Goal: Transaction & Acquisition: Purchase product/service

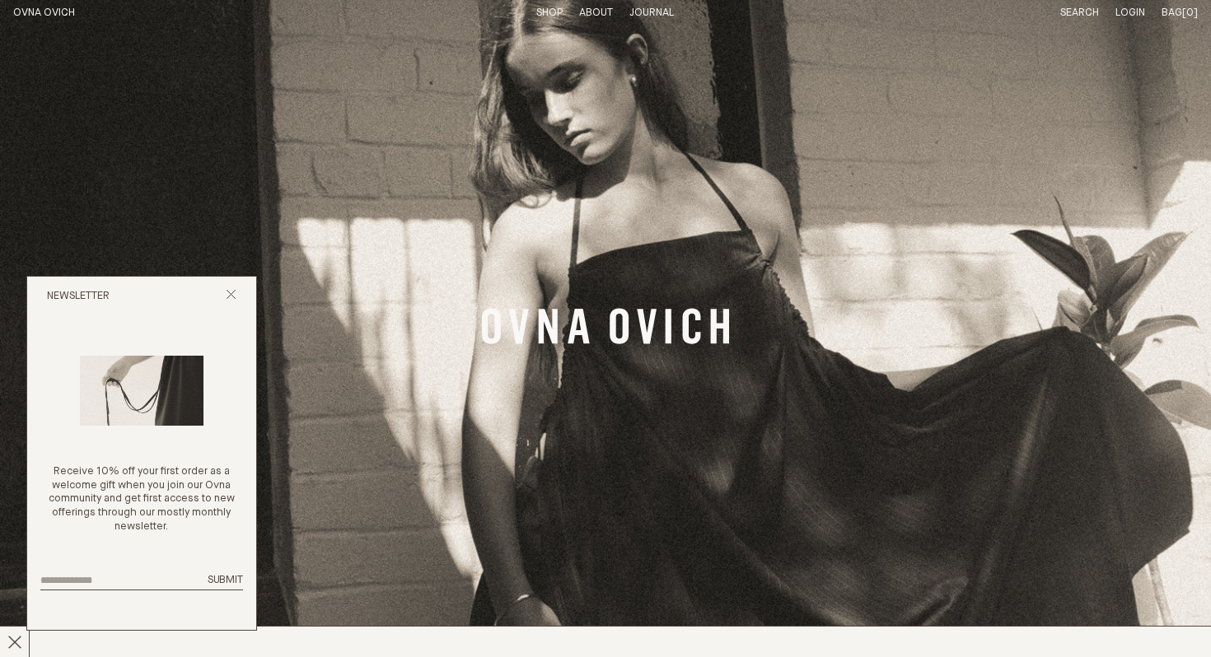
click at [228, 287] on div "Newsletter" at bounding box center [141, 297] width 229 height 40
click at [226, 292] on icon "Close popup" at bounding box center [231, 294] width 11 height 11
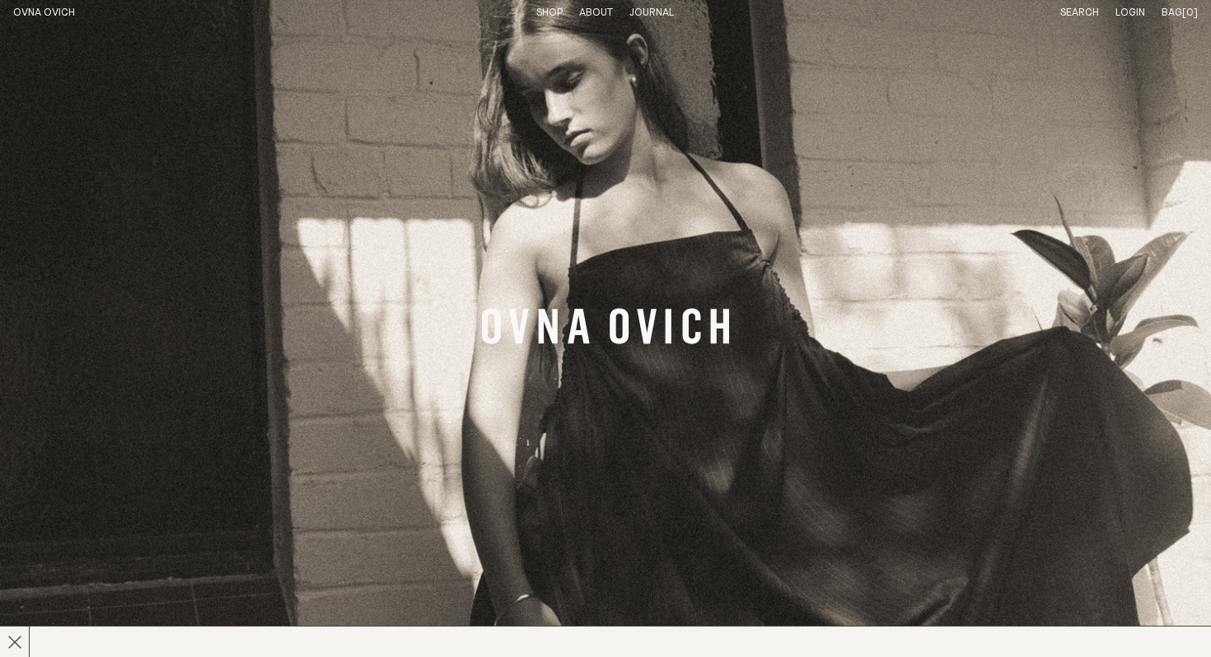
click at [542, 10] on link "Shop" at bounding box center [549, 12] width 26 height 11
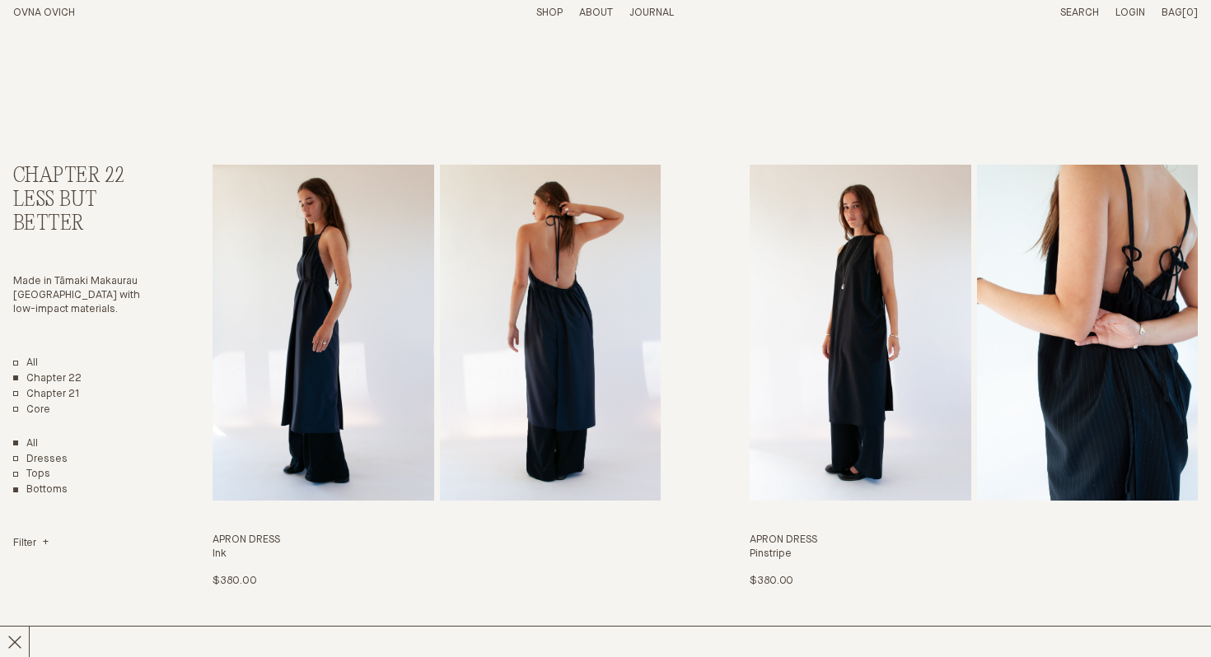
click at [63, 485] on link "Bottoms" at bounding box center [40, 490] width 54 height 14
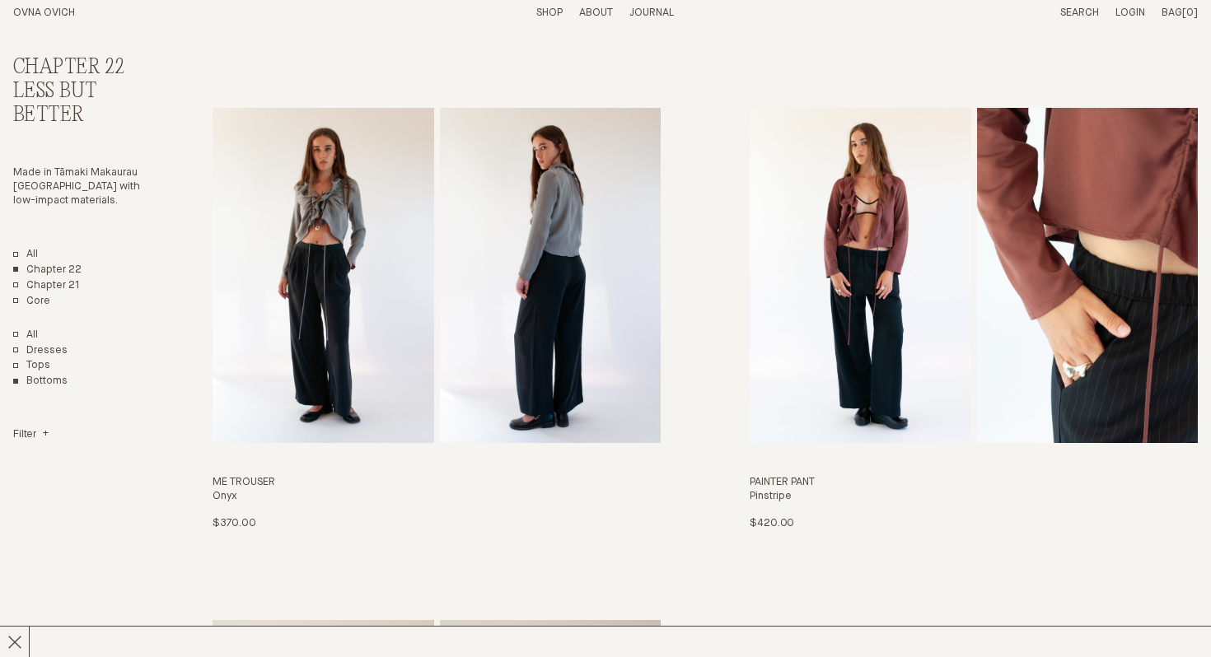
scroll to position [572, 0]
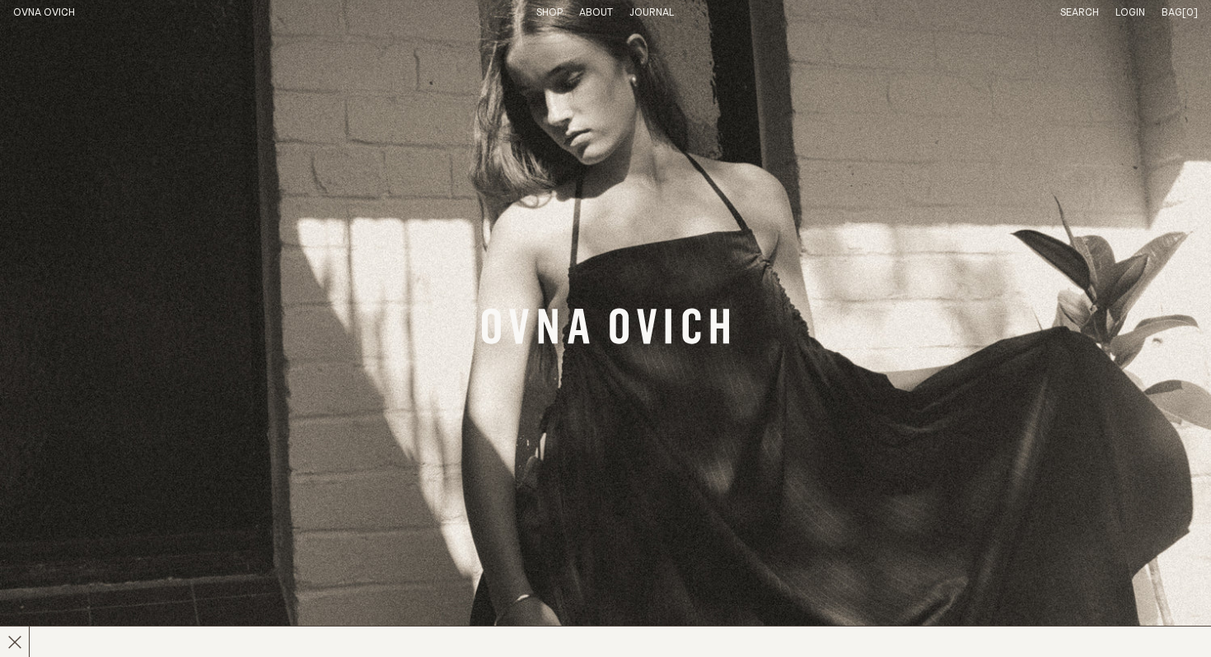
click at [553, 15] on link "Shop" at bounding box center [549, 12] width 26 height 11
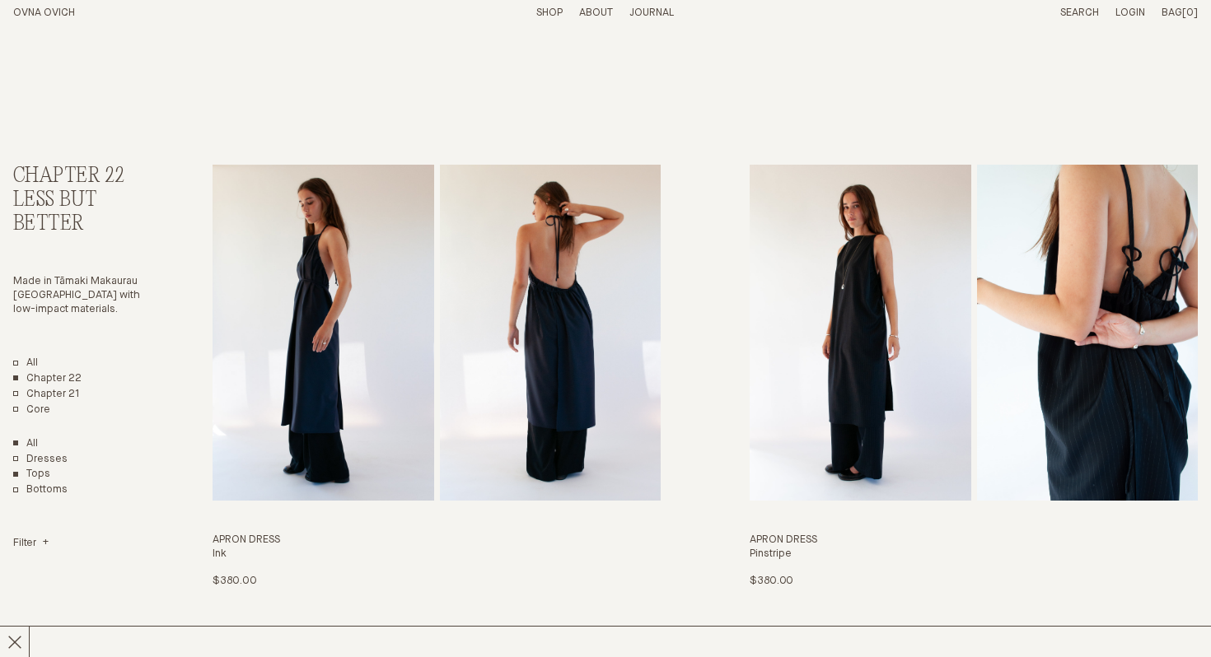
click at [35, 477] on link "Tops" at bounding box center [31, 475] width 37 height 14
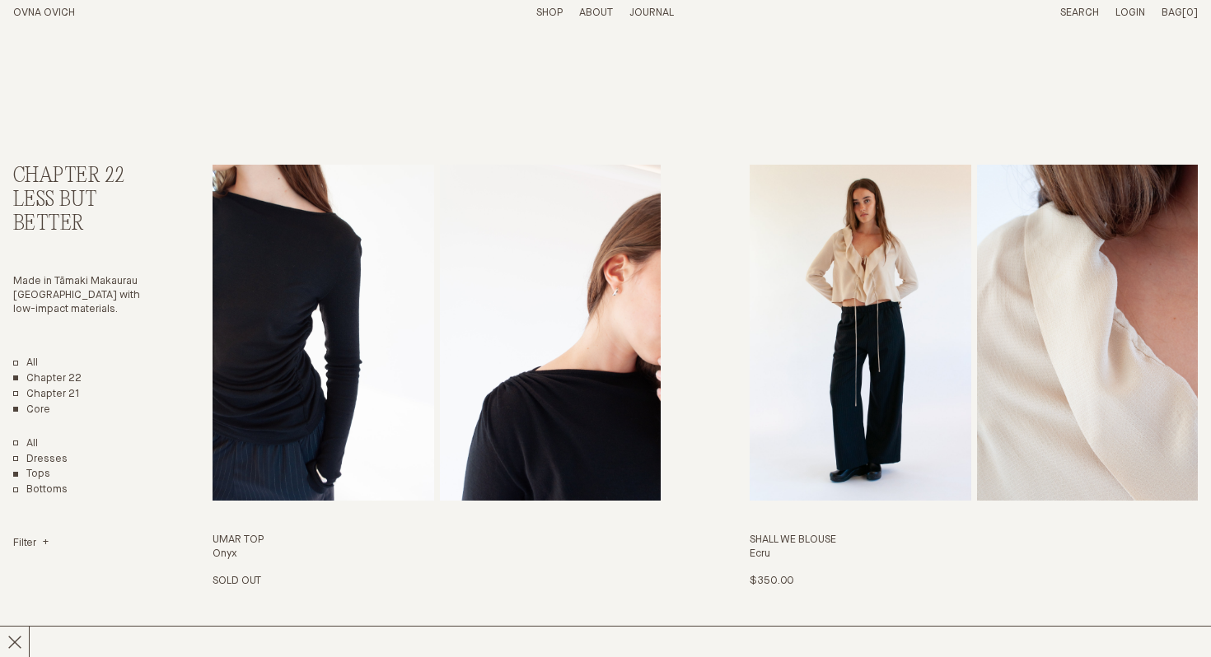
click at [36, 411] on link "Core" at bounding box center [31, 411] width 37 height 14
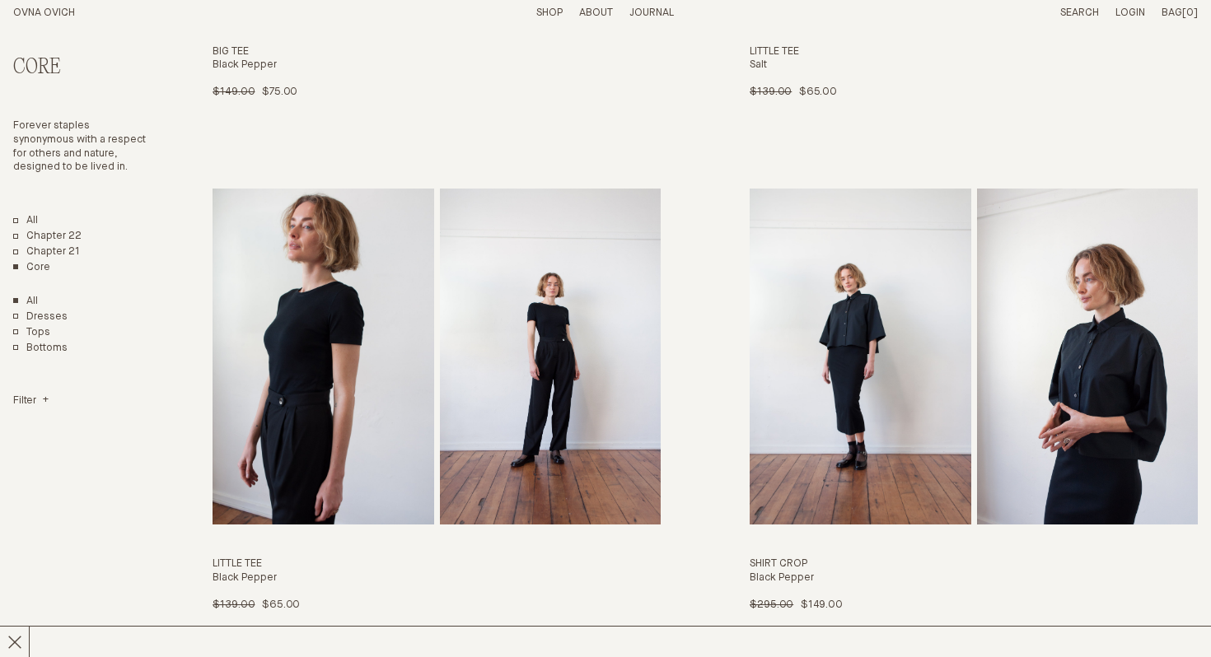
scroll to position [3053, 0]
click at [858, 406] on img "Shirt Crop" at bounding box center [859, 356] width 221 height 336
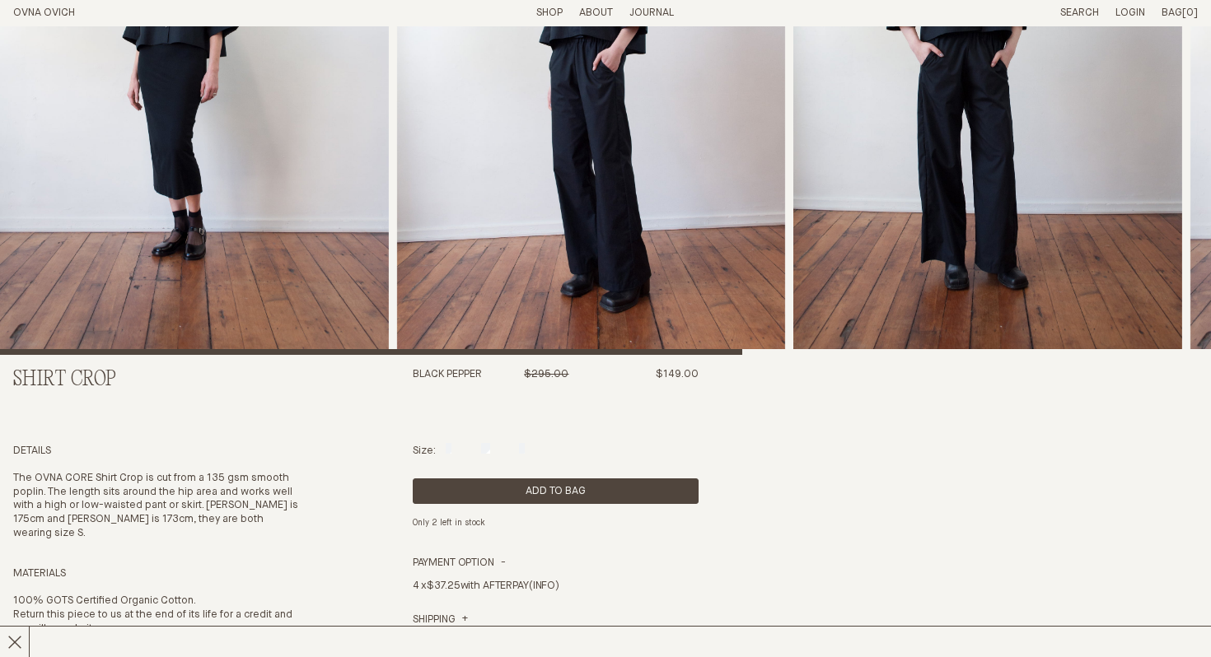
scroll to position [258, 0]
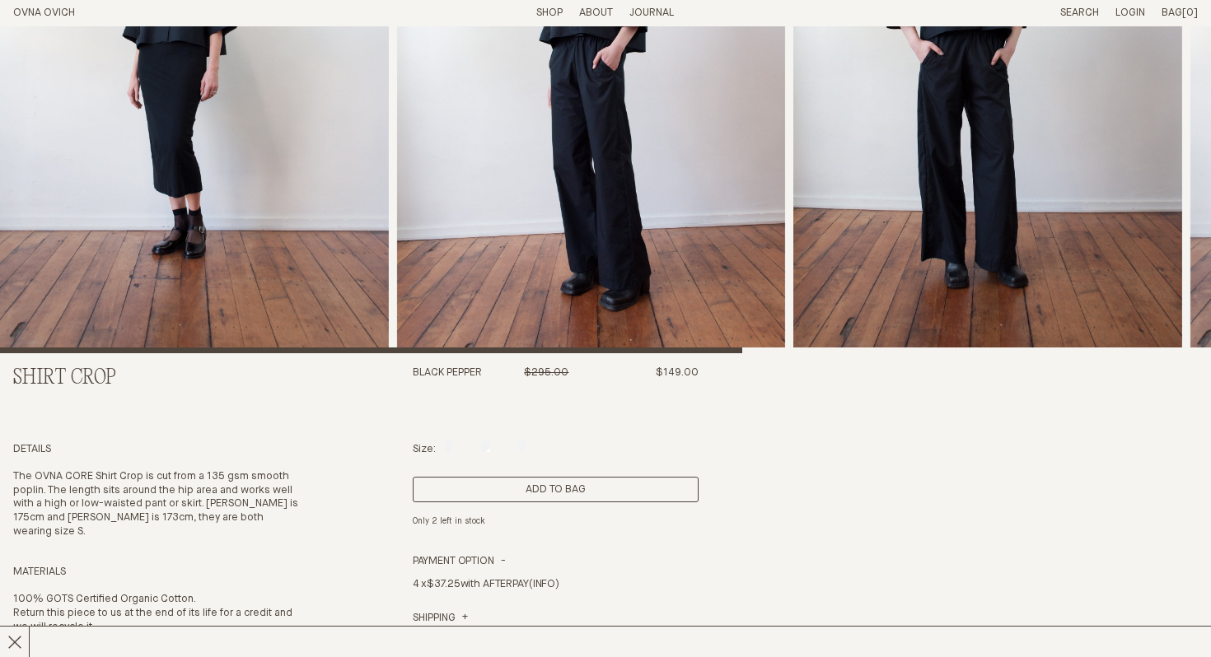
click at [579, 489] on button "Add to Bag" at bounding box center [556, 490] width 287 height 26
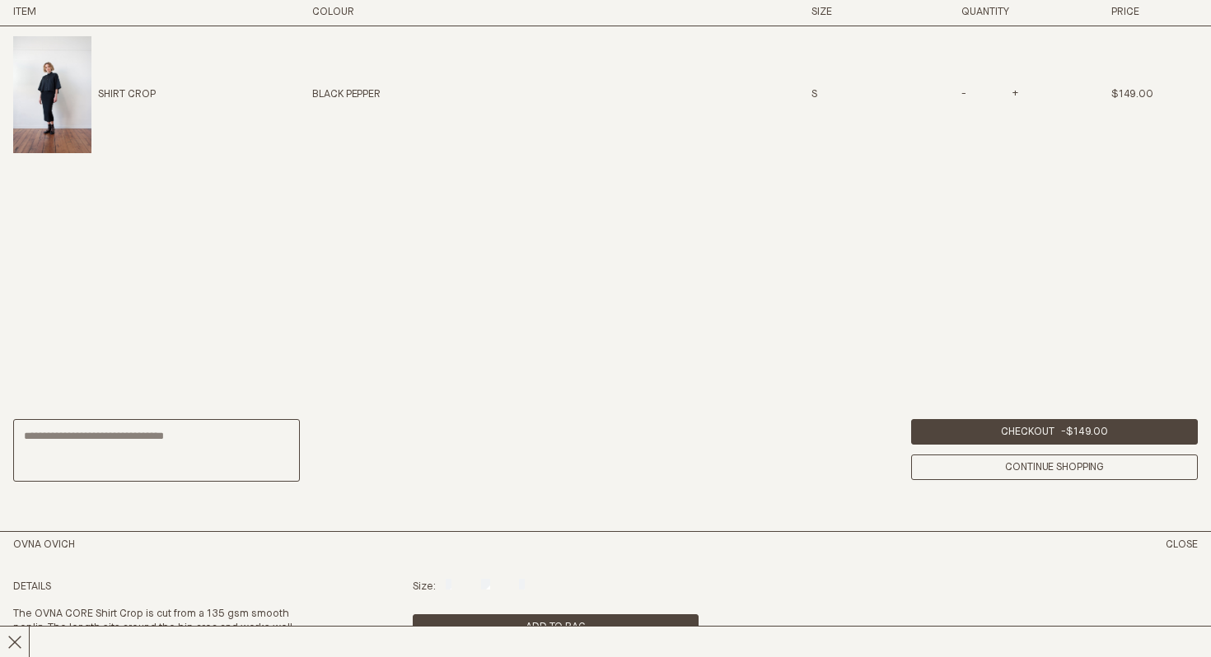
scroll to position [790, 0]
